Goal: Information Seeking & Learning: Learn about a topic

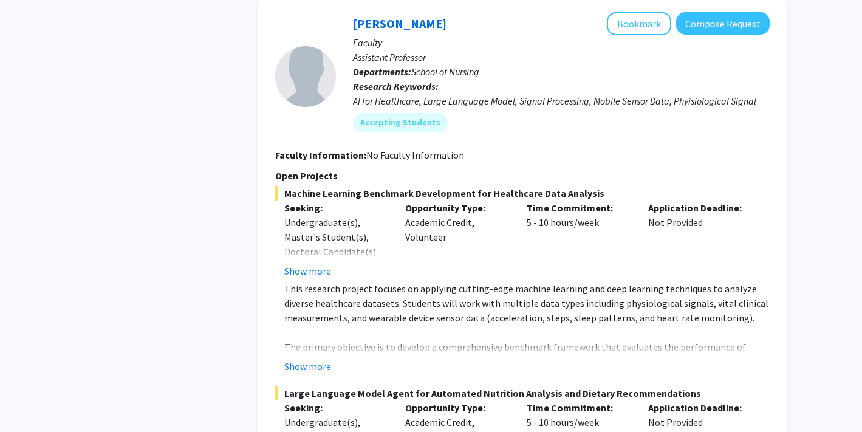
scroll to position [3083, 0]
click at [324, 358] on button "Show more" at bounding box center [307, 365] width 47 height 15
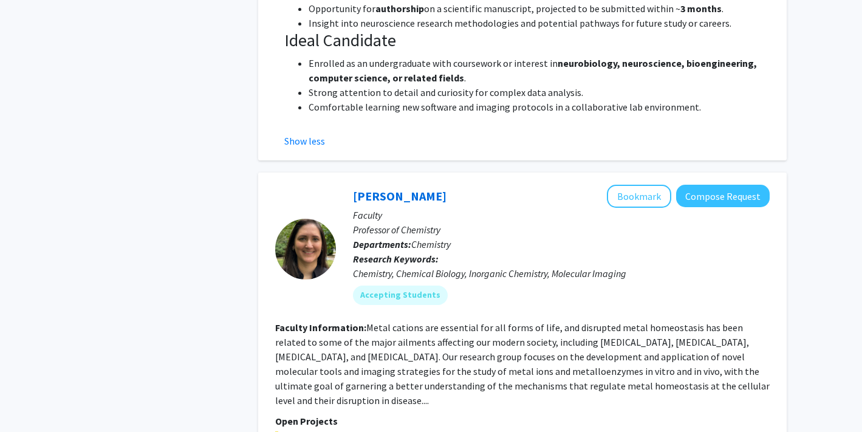
scroll to position [1601, 0]
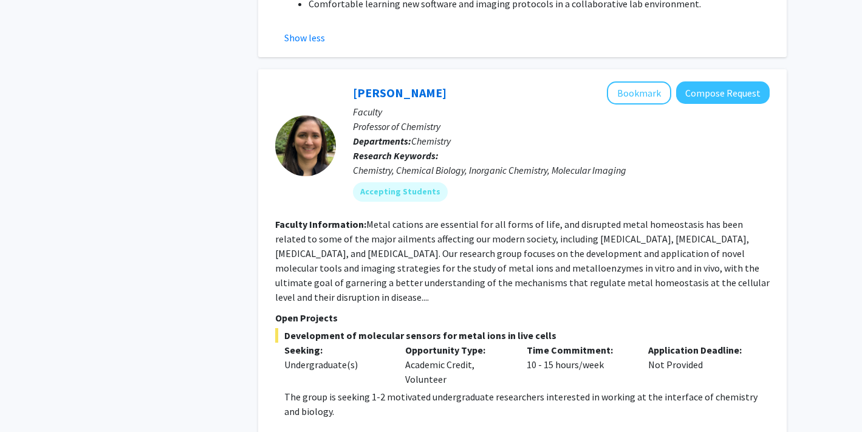
click at [650, 219] on fg-read-more "Metal cations are essential for all forms of life, and disrupted metal homeosta…" at bounding box center [522, 260] width 494 height 85
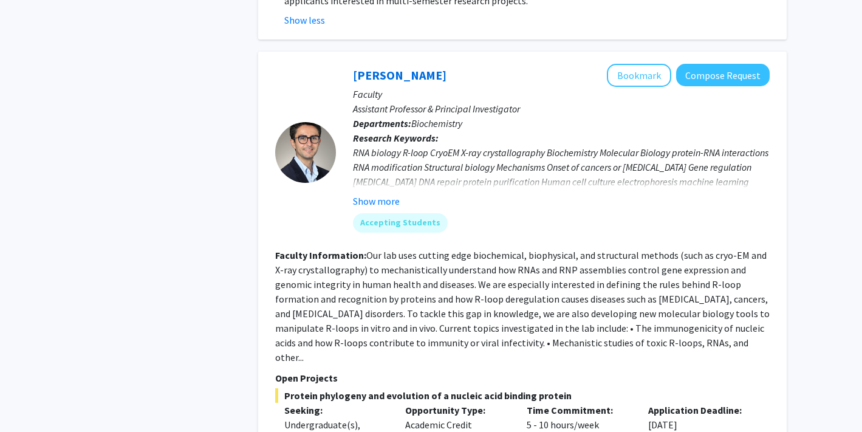
scroll to position [2212, 0]
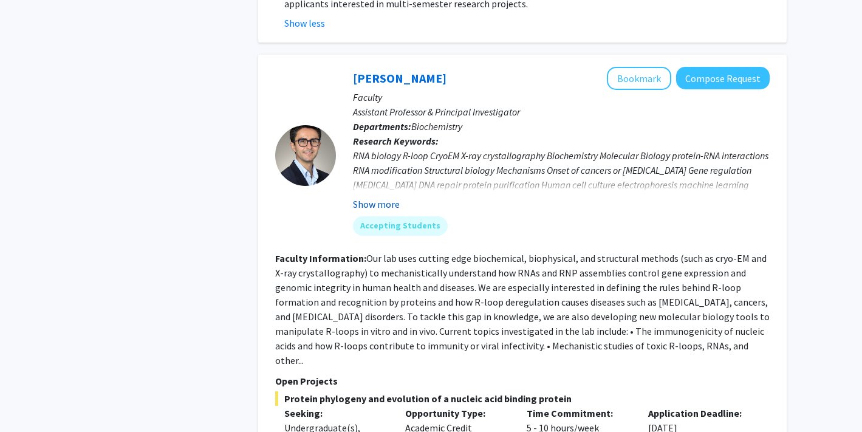
click at [395, 197] on button "Show more" at bounding box center [376, 204] width 47 height 15
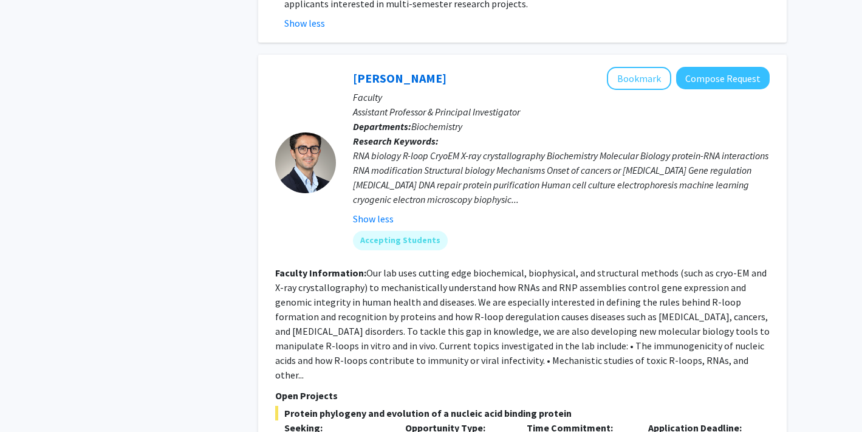
scroll to position [2192, 0]
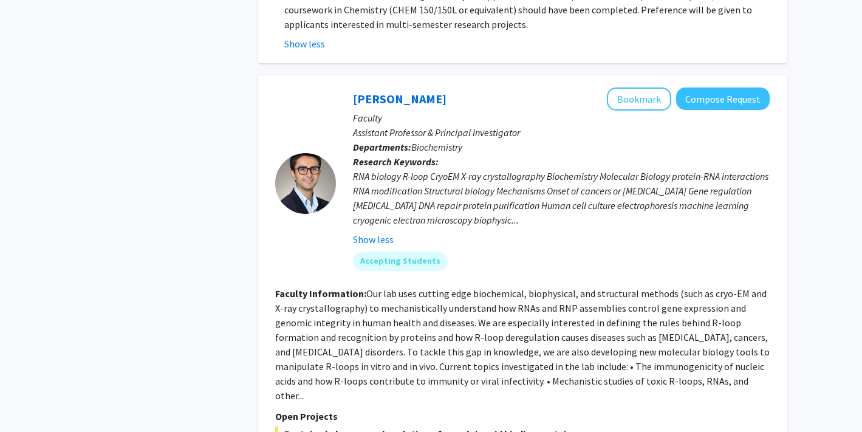
drag, startPoint x: 456, startPoint y: 43, endPoint x: 315, endPoint y: 43, distance: 140.9
click at [315, 87] on section "[PERSON_NAME] Bookmark Compose Request Faculty Assistant Professor & Principal …" at bounding box center [522, 183] width 494 height 193
copy section "[PERSON_NAME]"
click at [490, 172] on fg-read-more "RNA biology R-loop CryoEM X-ray crystallography Biochemistry Molecular Biology …" at bounding box center [561, 208] width 417 height 78
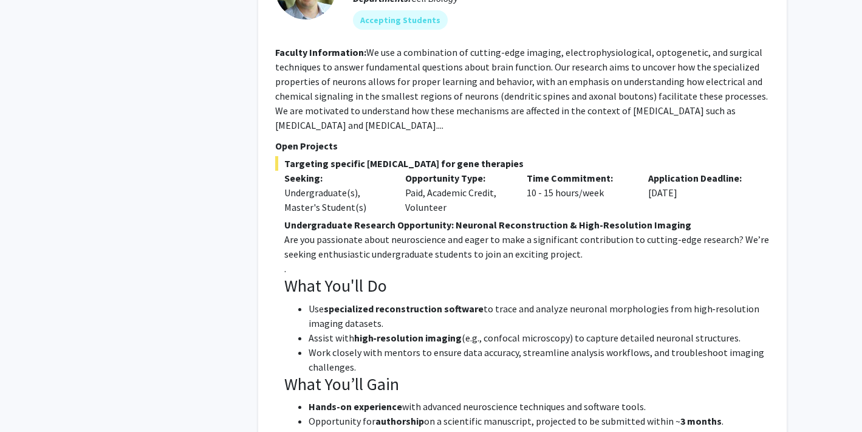
scroll to position [1168, 0]
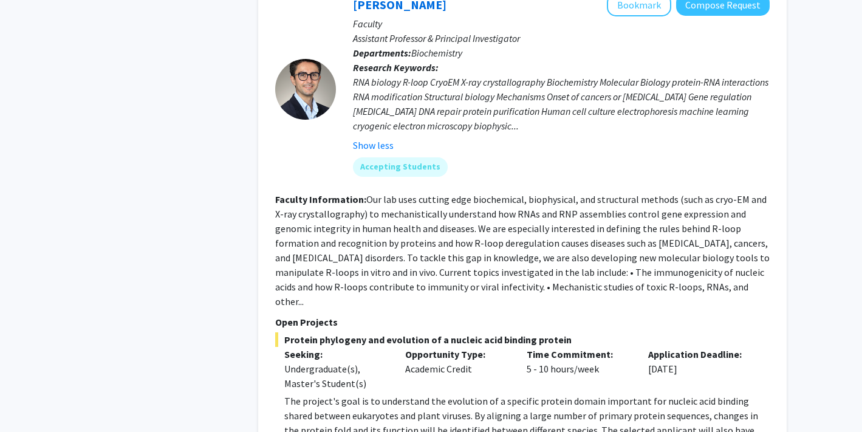
scroll to position [2280, 0]
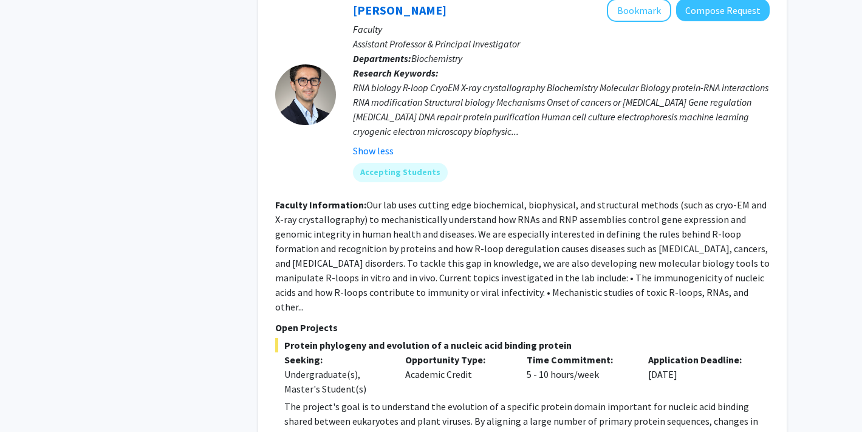
drag, startPoint x: 761, startPoint y: 230, endPoint x: 751, endPoint y: 239, distance: 13.8
click at [751, 239] on fg-read-more "Our lab uses cutting edge biochemical, biophysical, and structural methods (suc…" at bounding box center [522, 256] width 494 height 114
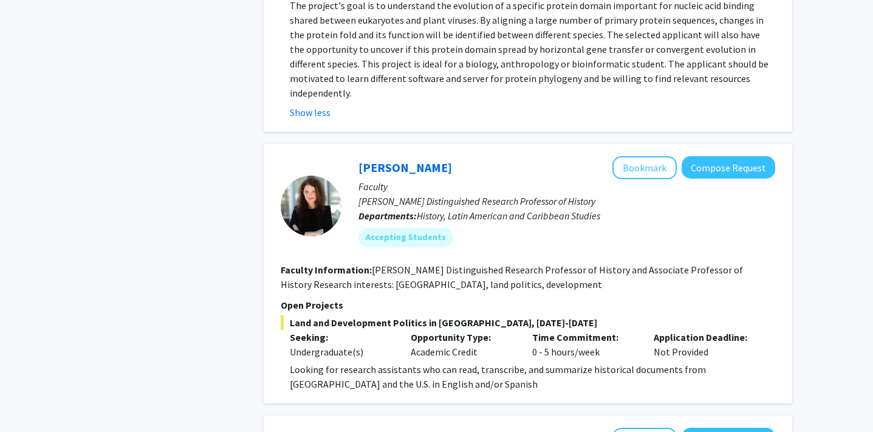
scroll to position [2197, 0]
